Goal: Check status: Check status

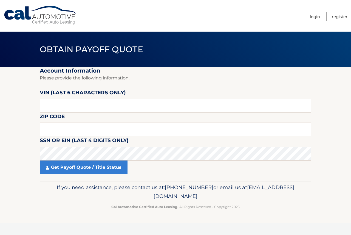
click at [84, 109] on input "text" at bounding box center [176, 106] width 272 height 14
type input "570387"
type input "08088"
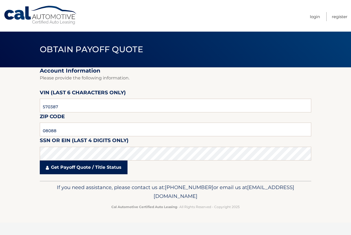
click at [46, 164] on link "Get Payoff Quote / Title Status" at bounding box center [84, 167] width 88 height 14
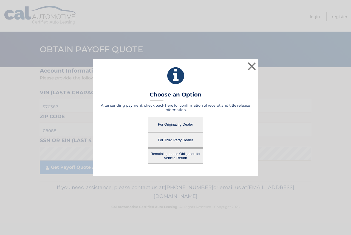
click at [170, 123] on button "For Originating Dealer" at bounding box center [175, 124] width 55 height 15
click at [176, 123] on button "For Originating Dealer" at bounding box center [175, 124] width 55 height 15
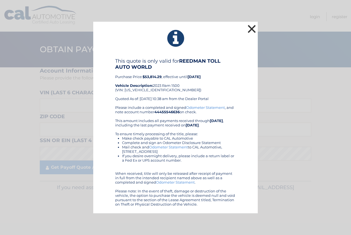
click at [250, 27] on button "×" at bounding box center [252, 28] width 11 height 11
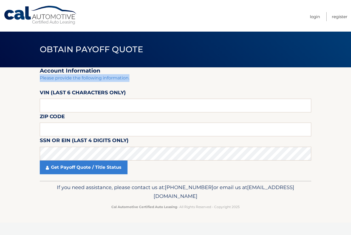
click at [181, 72] on fieldset "Account Information Please provide the following information. [PERSON_NAME] (la…" at bounding box center [176, 123] width 272 height 113
